Goal: Task Accomplishment & Management: Manage account settings

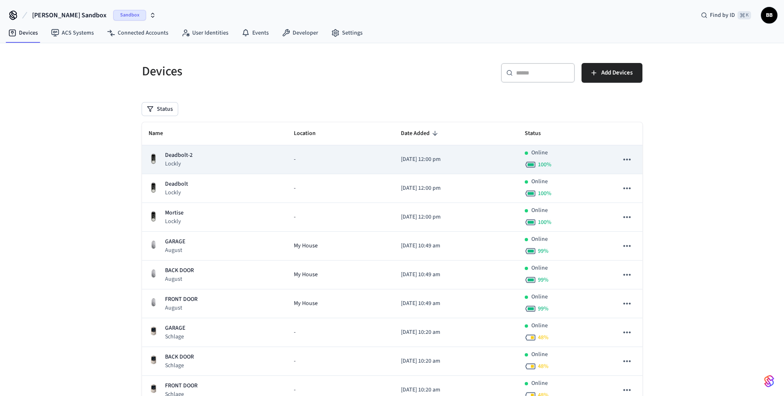
scroll to position [60, 0]
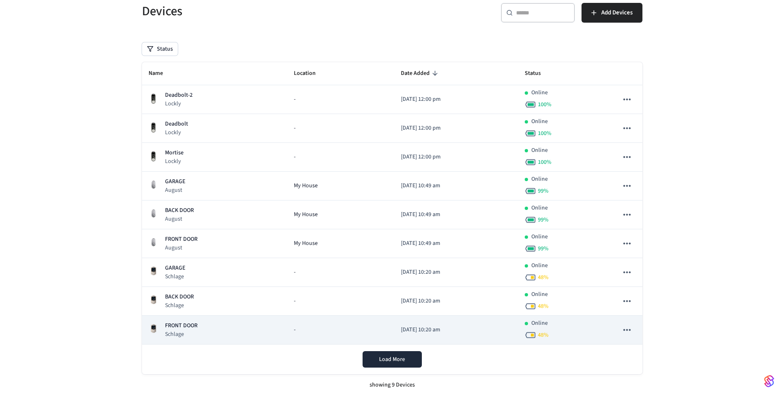
click at [233, 332] on div "FRONT DOOR [PERSON_NAME]" at bounding box center [215, 329] width 132 height 17
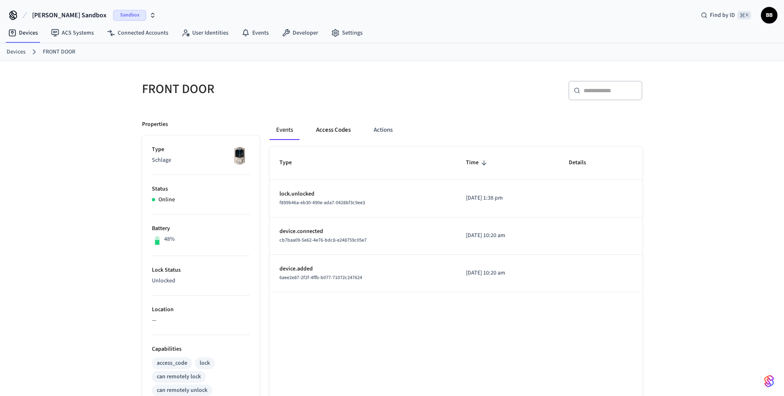
scroll to position [206, 0]
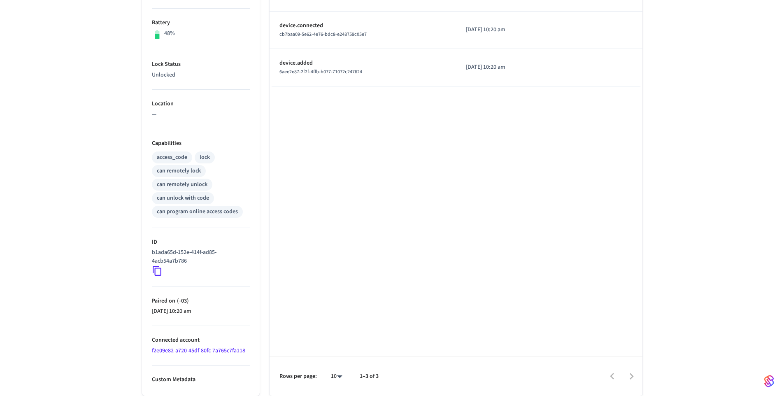
click at [156, 272] on icon at bounding box center [157, 270] width 11 height 11
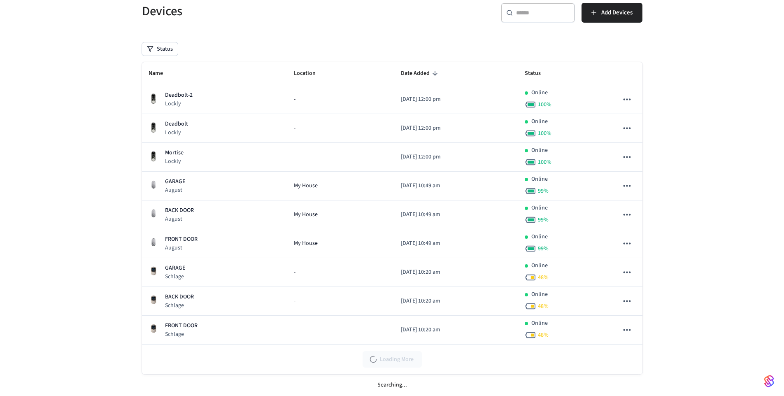
scroll to position [60, 0]
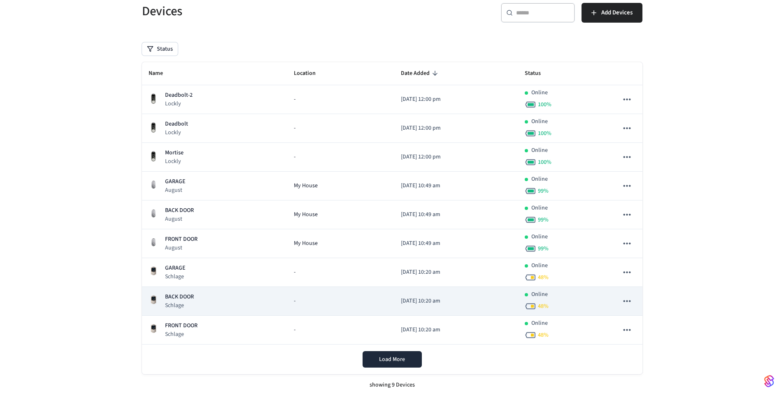
click at [186, 296] on p "BACK DOOR" at bounding box center [179, 296] width 29 height 9
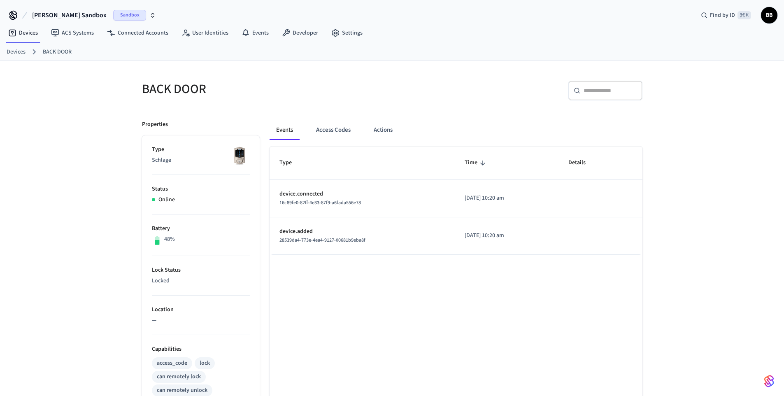
scroll to position [206, 0]
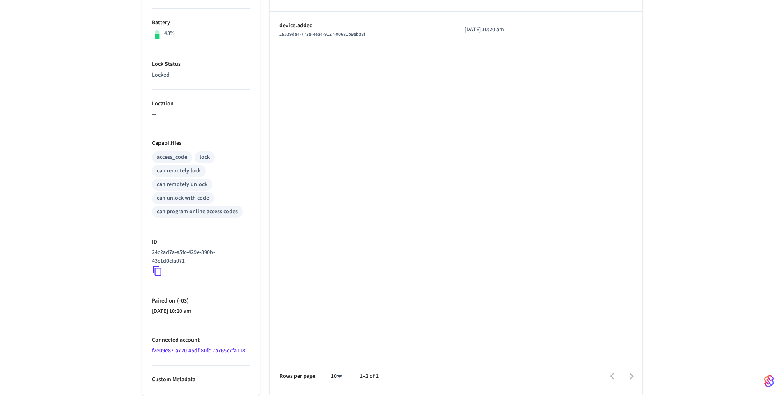
click at [151, 274] on ul "Type Schlage Status Online Battery 48% Lock Status Locked Location — Capabiliti…" at bounding box center [201, 163] width 118 height 466
click at [155, 272] on icon at bounding box center [157, 271] width 9 height 10
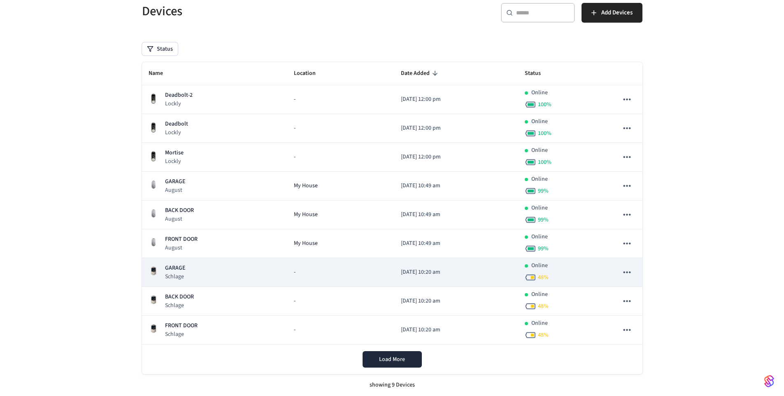
click at [194, 267] on div "GARAGE Schlage" at bounding box center [215, 272] width 132 height 17
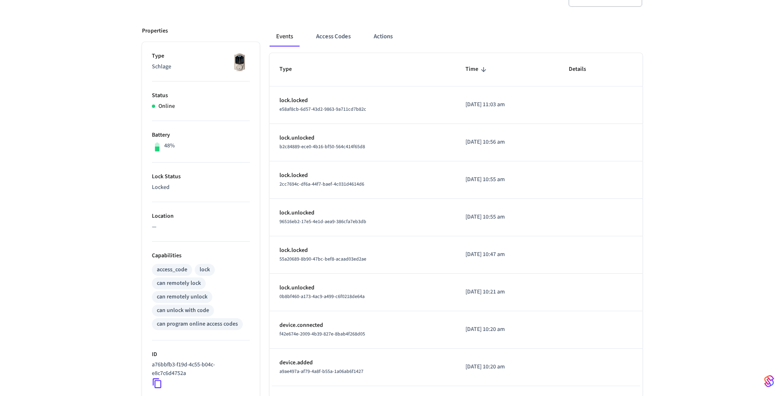
scroll to position [196, 0]
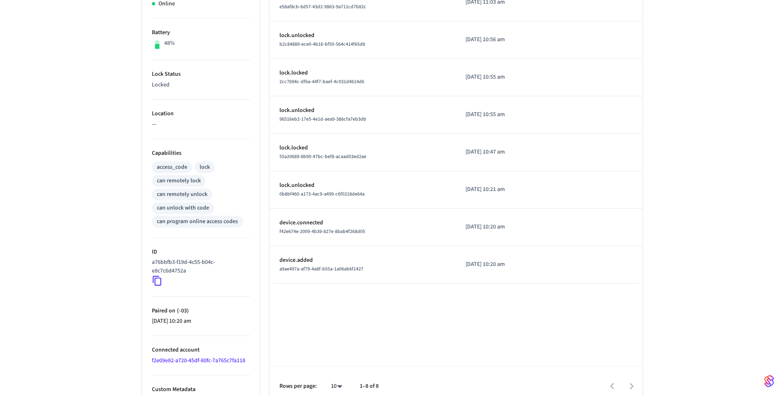
click at [159, 283] on icon at bounding box center [157, 280] width 11 height 11
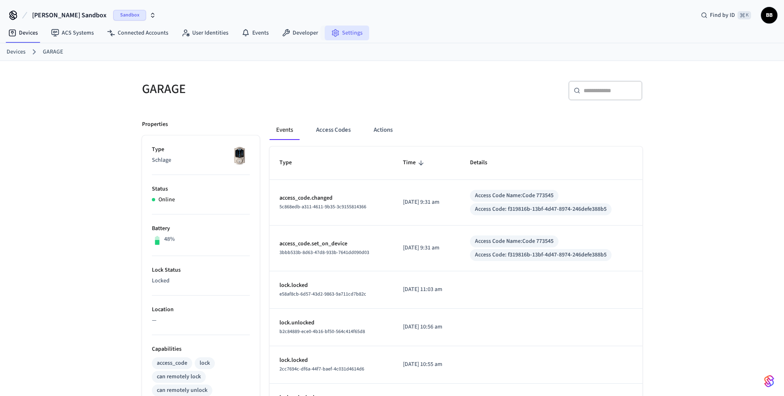
click at [332, 29] on icon at bounding box center [335, 33] width 8 height 8
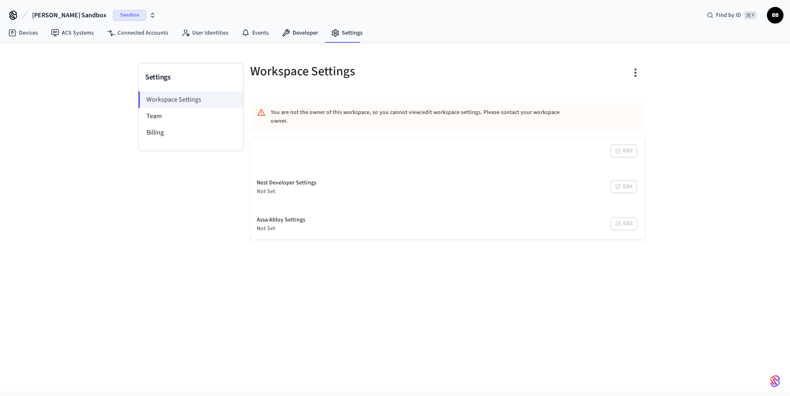
click at [301, 33] on link "Developer" at bounding box center [299, 33] width 49 height 15
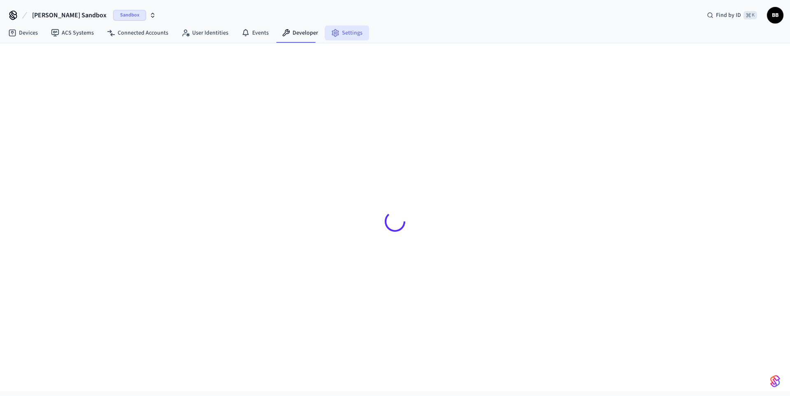
click at [336, 32] on link "Settings" at bounding box center [347, 33] width 44 height 15
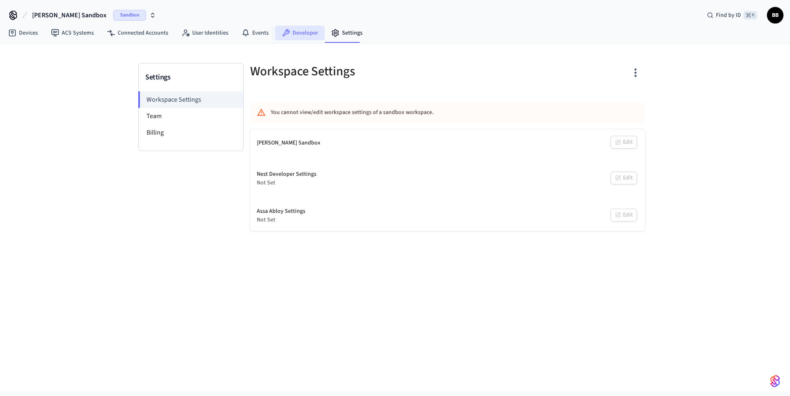
click at [302, 39] on link "Developer" at bounding box center [299, 33] width 49 height 15
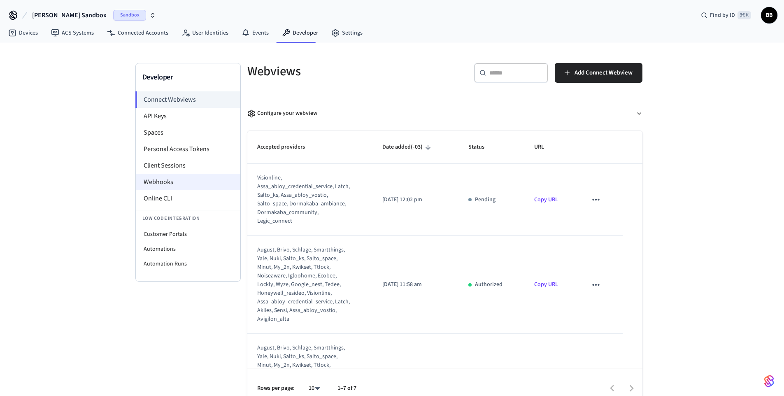
click at [179, 184] on li "Webhooks" at bounding box center [188, 182] width 104 height 16
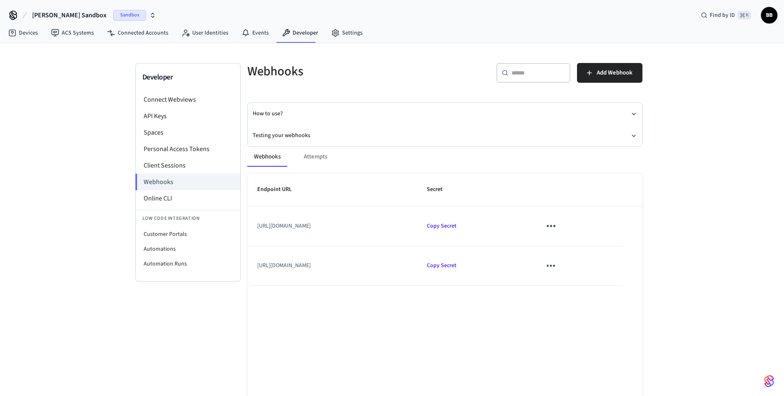
click at [557, 269] on icon "sticky table" at bounding box center [550, 265] width 13 height 13
drag, startPoint x: 595, startPoint y: 310, endPoint x: 590, endPoint y: 306, distance: 6.1
click at [595, 310] on li "Delete" at bounding box center [599, 312] width 39 height 22
click at [456, 225] on span "Copy Secret" at bounding box center [442, 226] width 30 height 8
click at [456, 226] on span "Copy Secret" at bounding box center [442, 226] width 30 height 8
